Goal: Task Accomplishment & Management: Use online tool/utility

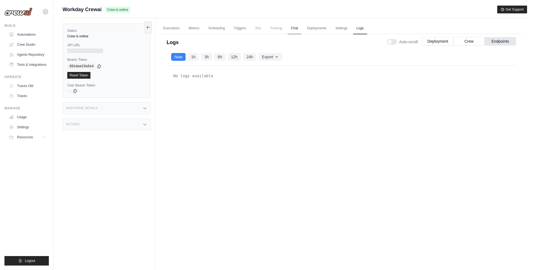
click at [292, 30] on link "Chat" at bounding box center [295, 29] width 14 height 12
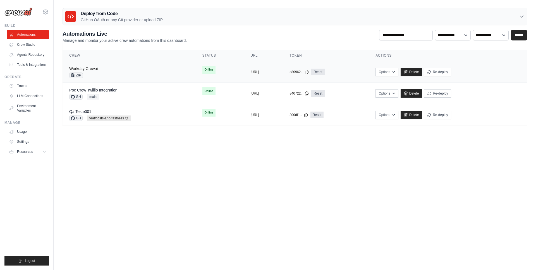
click at [95, 68] on link "Workday Crewai" at bounding box center [83, 68] width 28 height 4
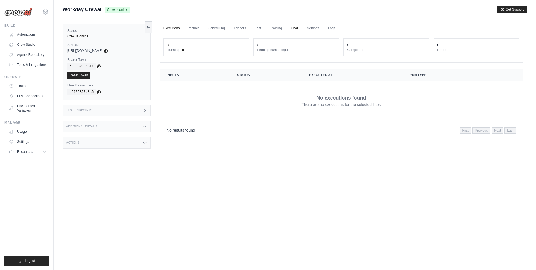
click at [295, 30] on link "Chat" at bounding box center [295, 29] width 14 height 12
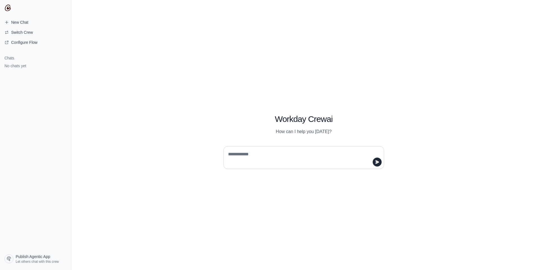
click at [183, 34] on div "Workday Crewai How can I help you today?" at bounding box center [303, 135] width 465 height 270
click at [139, 74] on div "Workday Crewai How can I help you today?" at bounding box center [303, 135] width 465 height 270
